Goal: Transaction & Acquisition: Purchase product/service

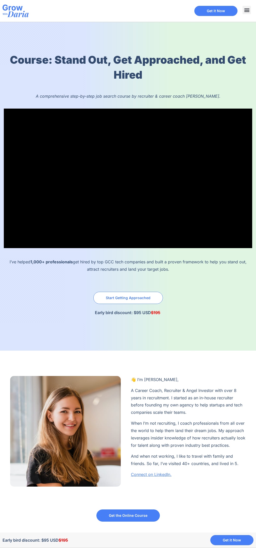
click at [128, 298] on span "Start Getting Approached" at bounding box center [128, 298] width 45 height 4
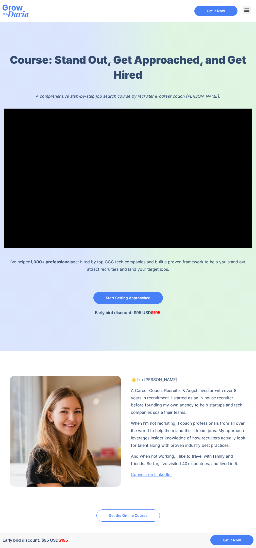
click at [128, 516] on span "Get the Online Course" at bounding box center [128, 516] width 39 height 4
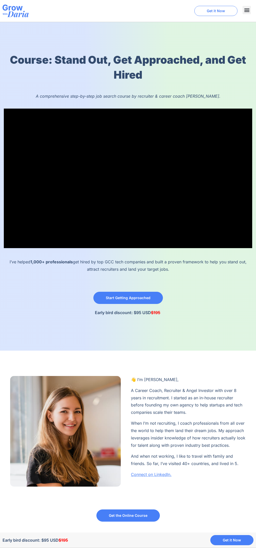
click at [215, 11] on span "Get it Now" at bounding box center [216, 11] width 18 height 4
